Goal: Transaction & Acquisition: Purchase product/service

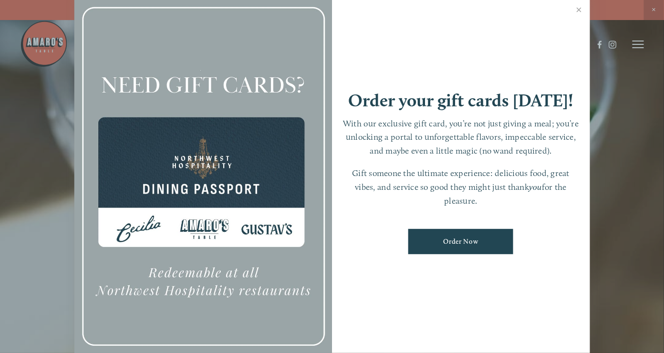
click at [473, 243] on link "Order Now" at bounding box center [460, 241] width 105 height 25
click at [483, 8] on link "Close" at bounding box center [579, 11] width 19 height 27
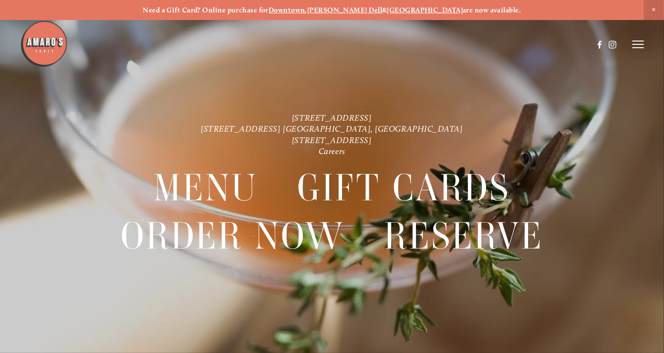
click at [60, 39] on img at bounding box center [44, 44] width 48 height 48
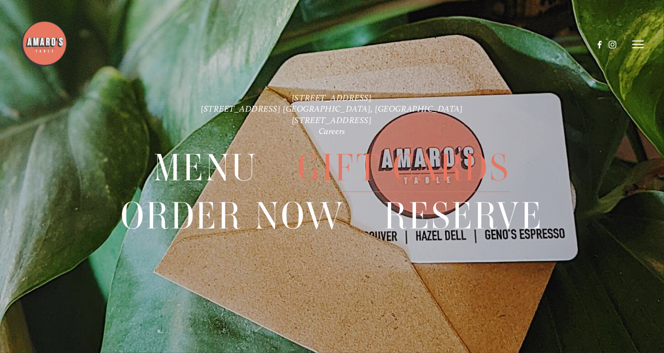
scroll to position [20, 0]
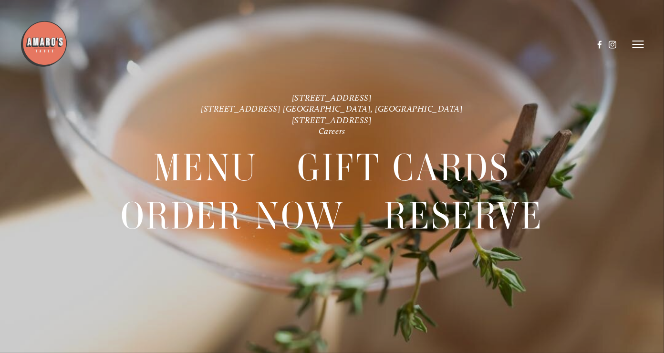
click at [483, 48] on line at bounding box center [638, 48] width 11 height 0
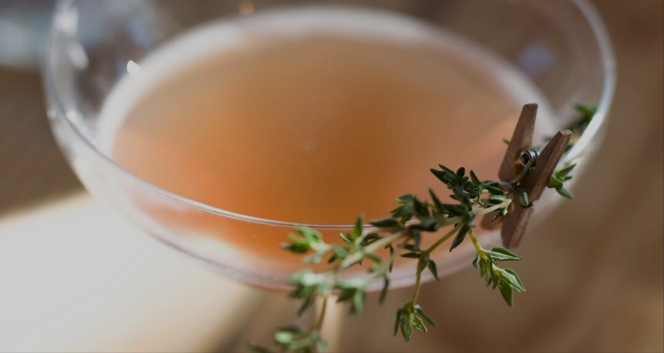
scroll to position [20, 0]
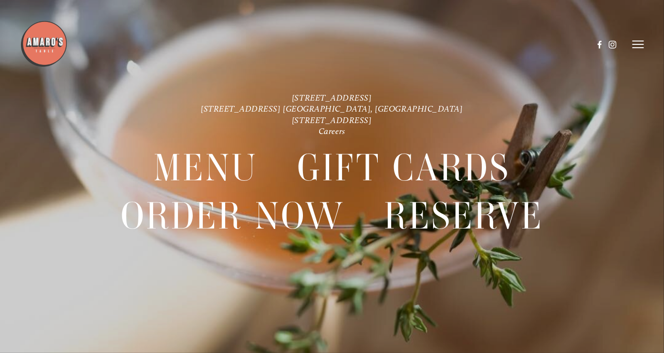
click at [333, 117] on link "[STREET_ADDRESS]" at bounding box center [332, 120] width 80 height 10
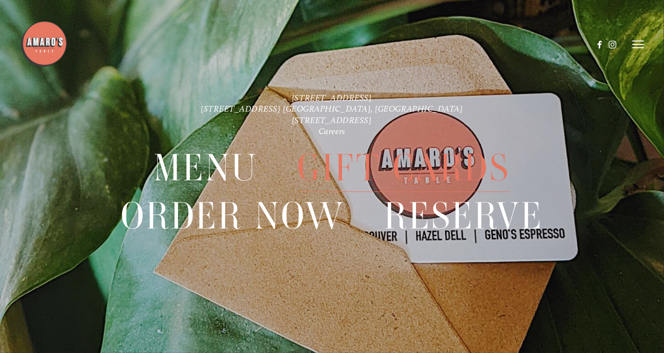
click at [443, 166] on span "Gift Cards" at bounding box center [404, 168] width 213 height 48
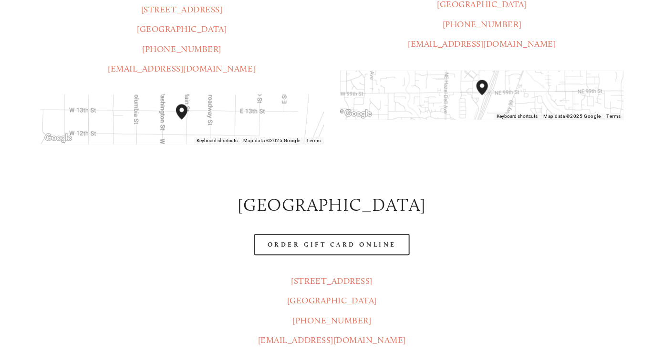
scroll to position [477, 0]
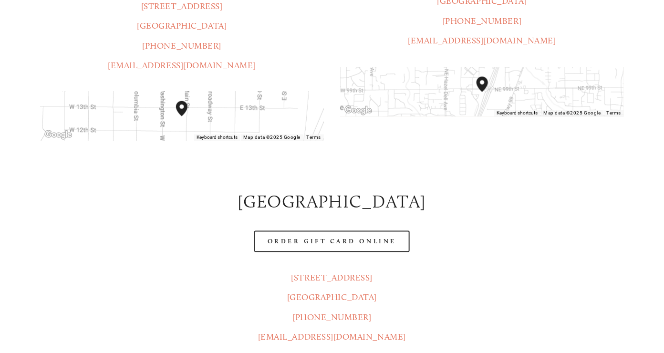
click at [360, 231] on link "Order Gift Card Online" at bounding box center [332, 241] width 156 height 21
